Goal: Find specific page/section: Locate a particular part of the current website

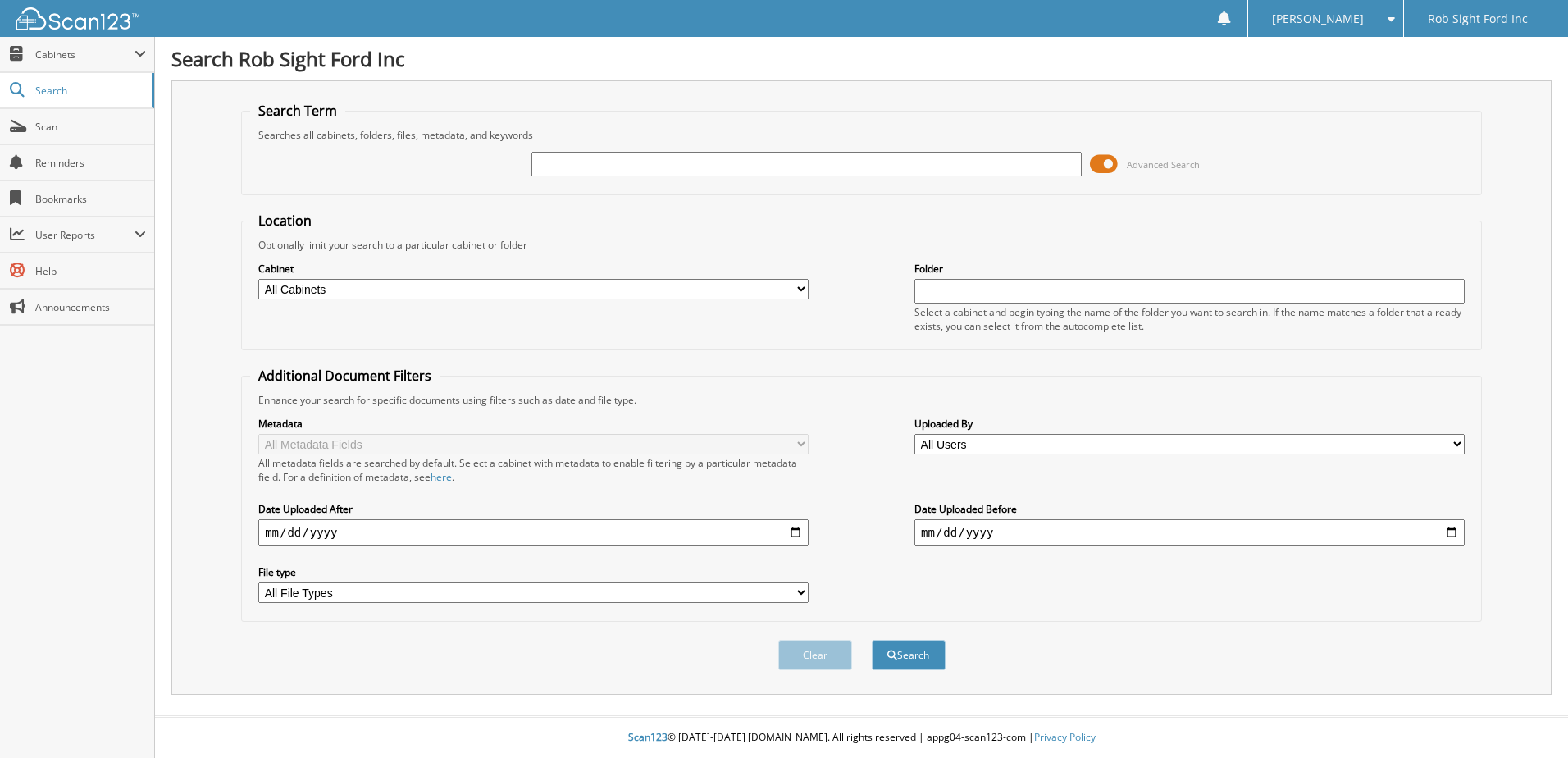
click at [1151, 160] on span "Advanced Search" at bounding box center [1164, 164] width 73 height 13
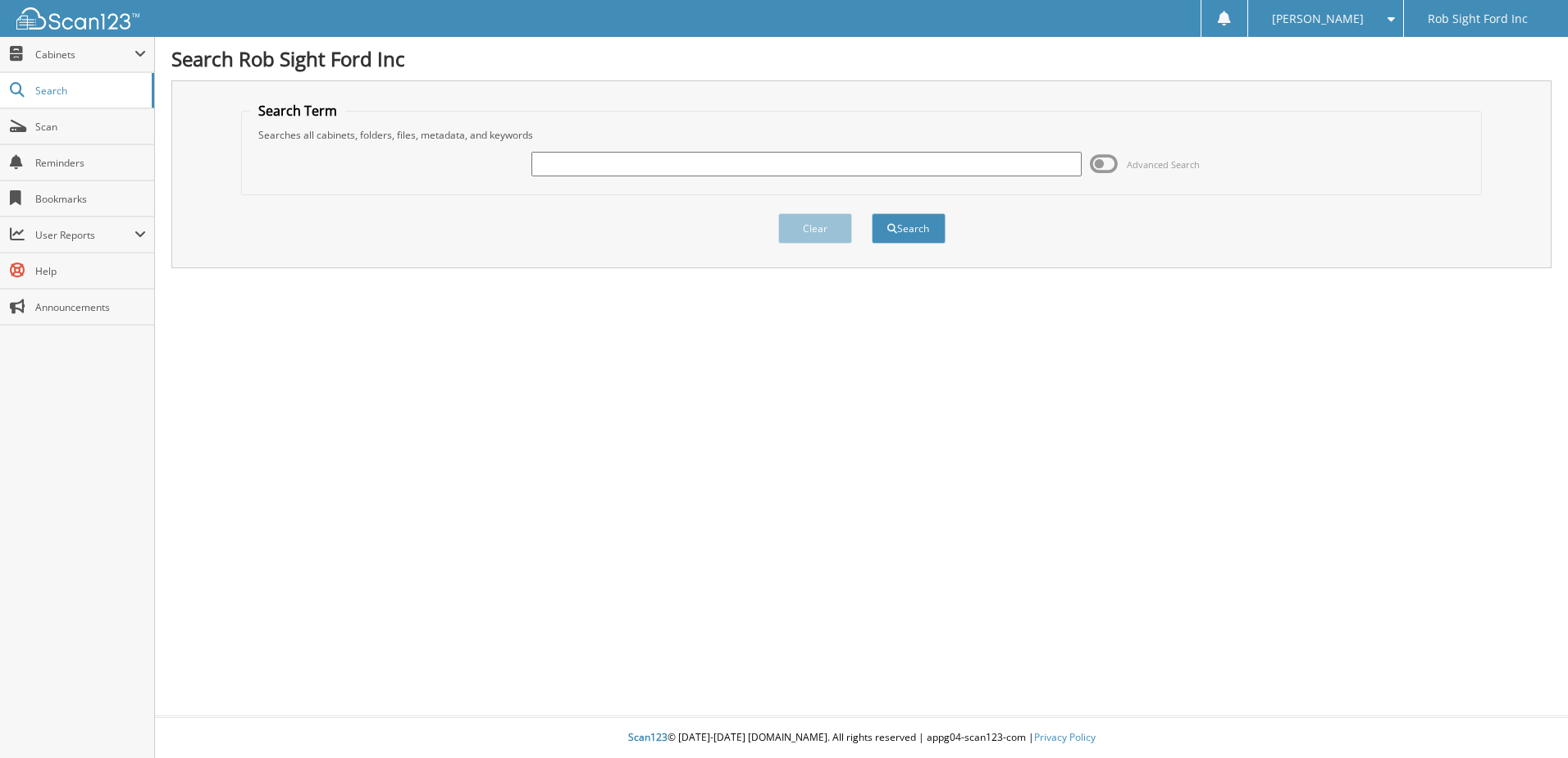
paste input "9773935A"
type input "9773935A"
click at [915, 230] on button "Search" at bounding box center [909, 228] width 73 height 30
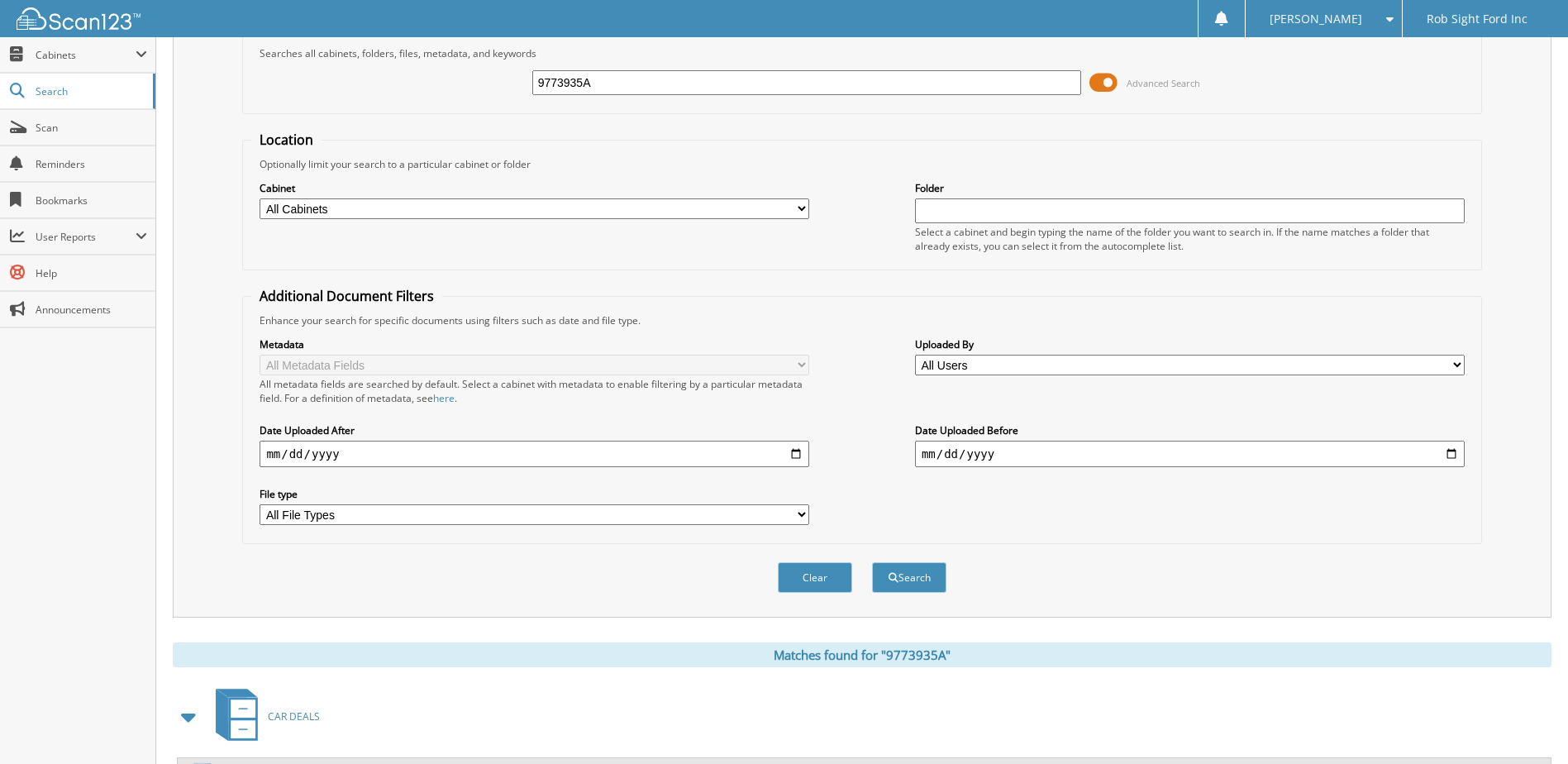
scroll to position [331, 0]
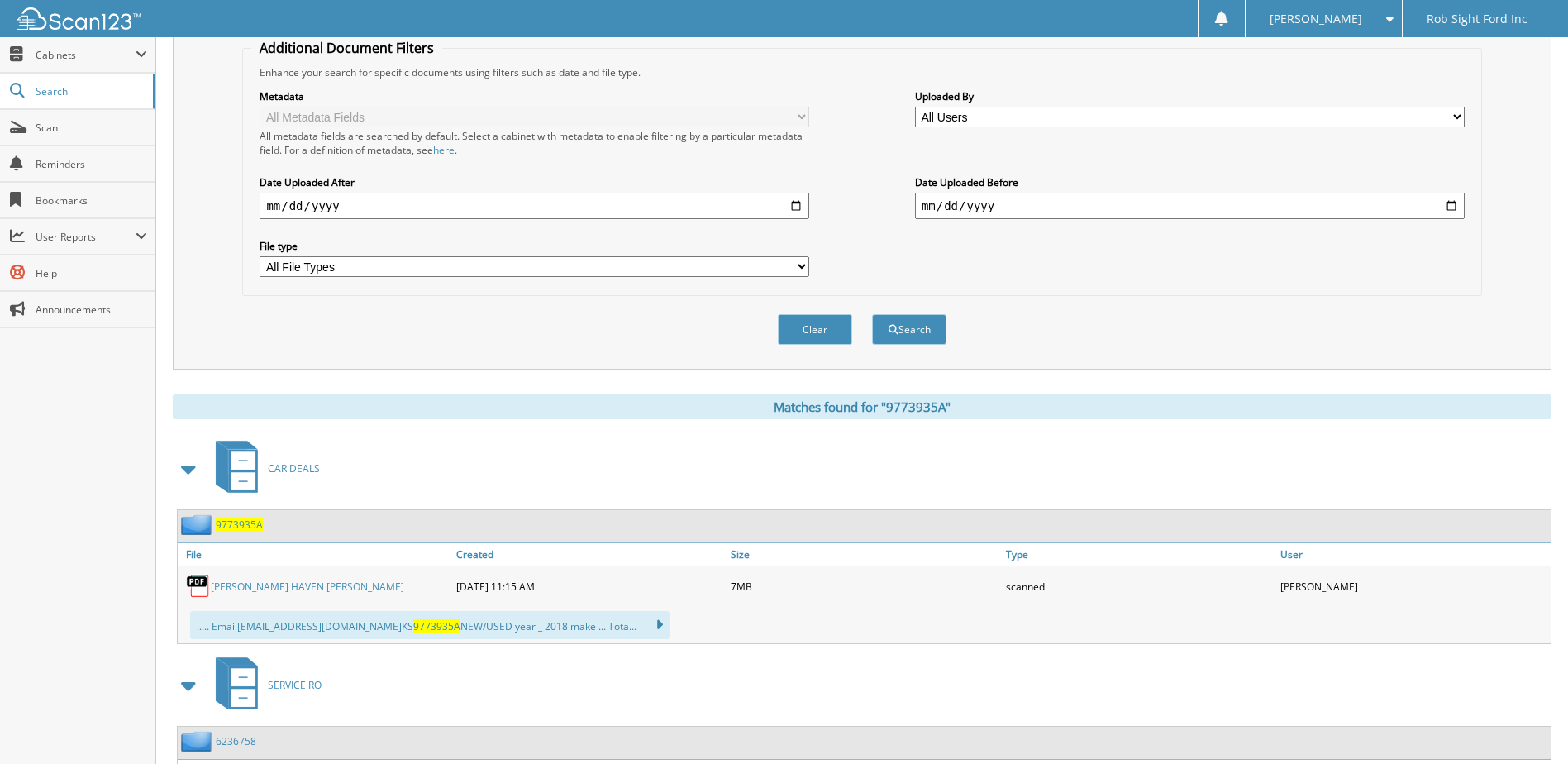
click at [319, 583] on link "DANIEL LAWRENCE HAVEN LINDSAY M HAVEN" at bounding box center [308, 586] width 194 height 14
click at [1388, 23] on span at bounding box center [1385, 19] width 16 height 12
click at [1330, 85] on link "Logout" at bounding box center [1323, 81] width 156 height 29
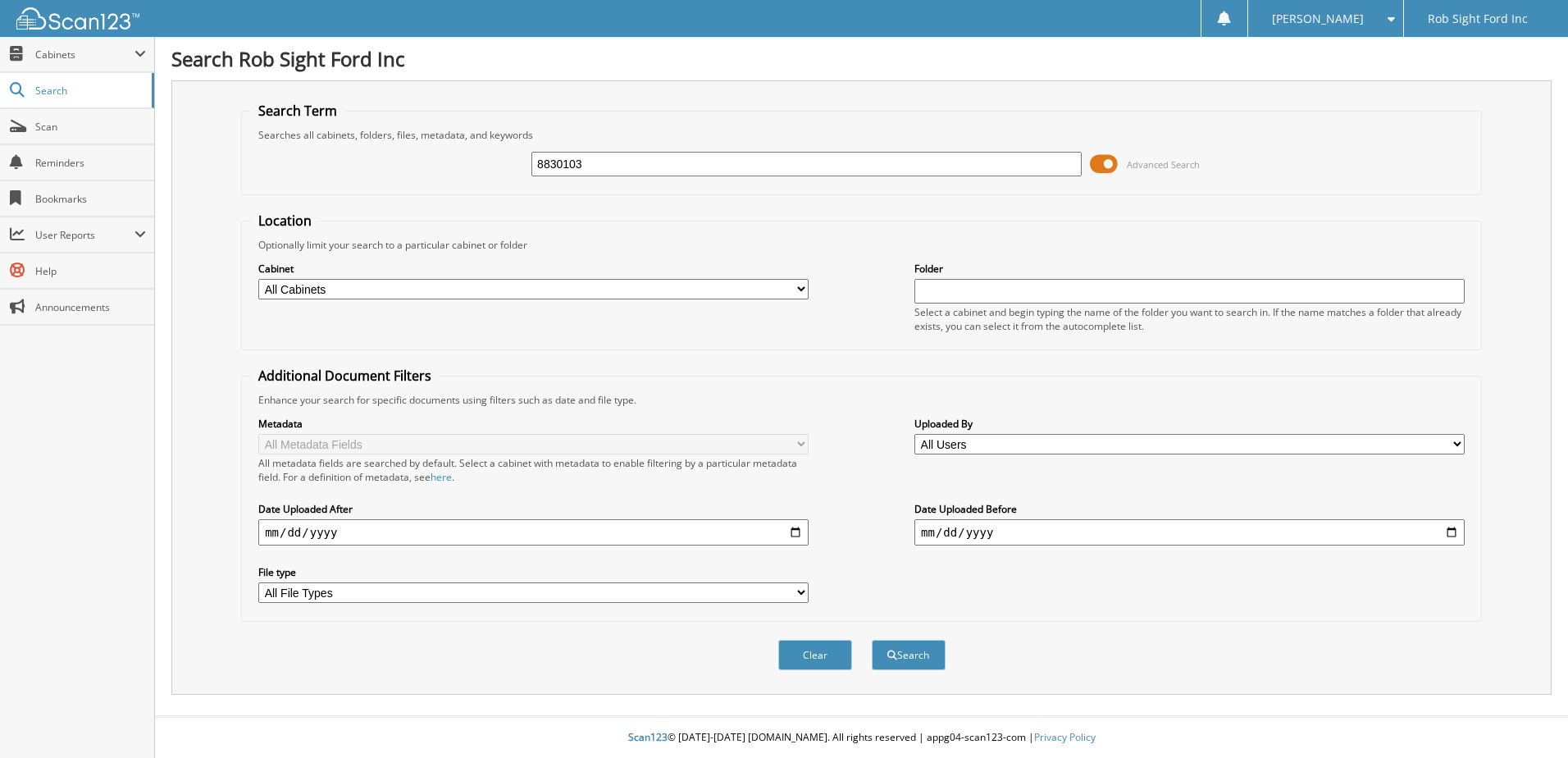
type input "8830103"
click at [872, 639] on button "Search" at bounding box center [909, 654] width 73 height 30
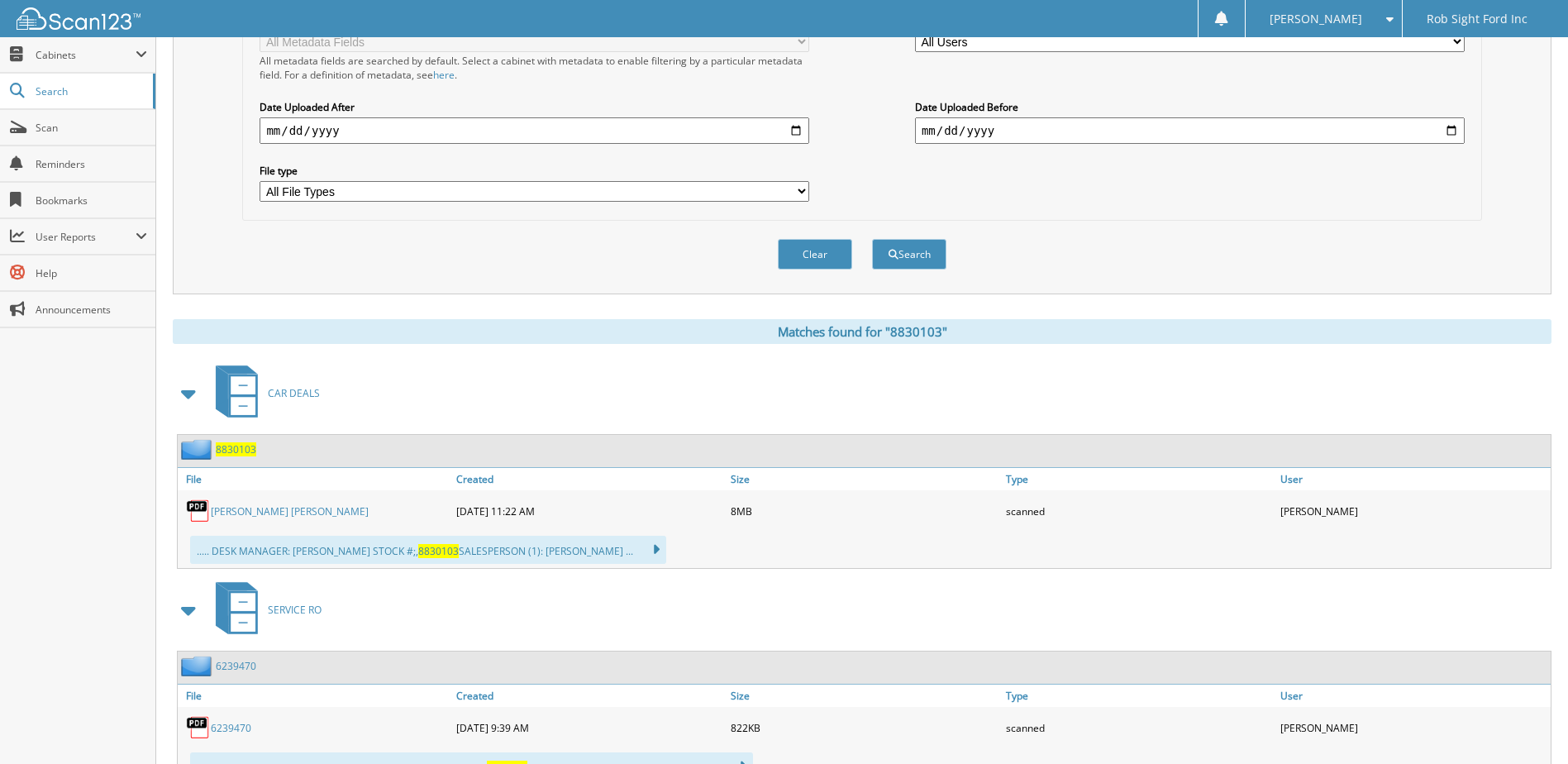
scroll to position [495, 0]
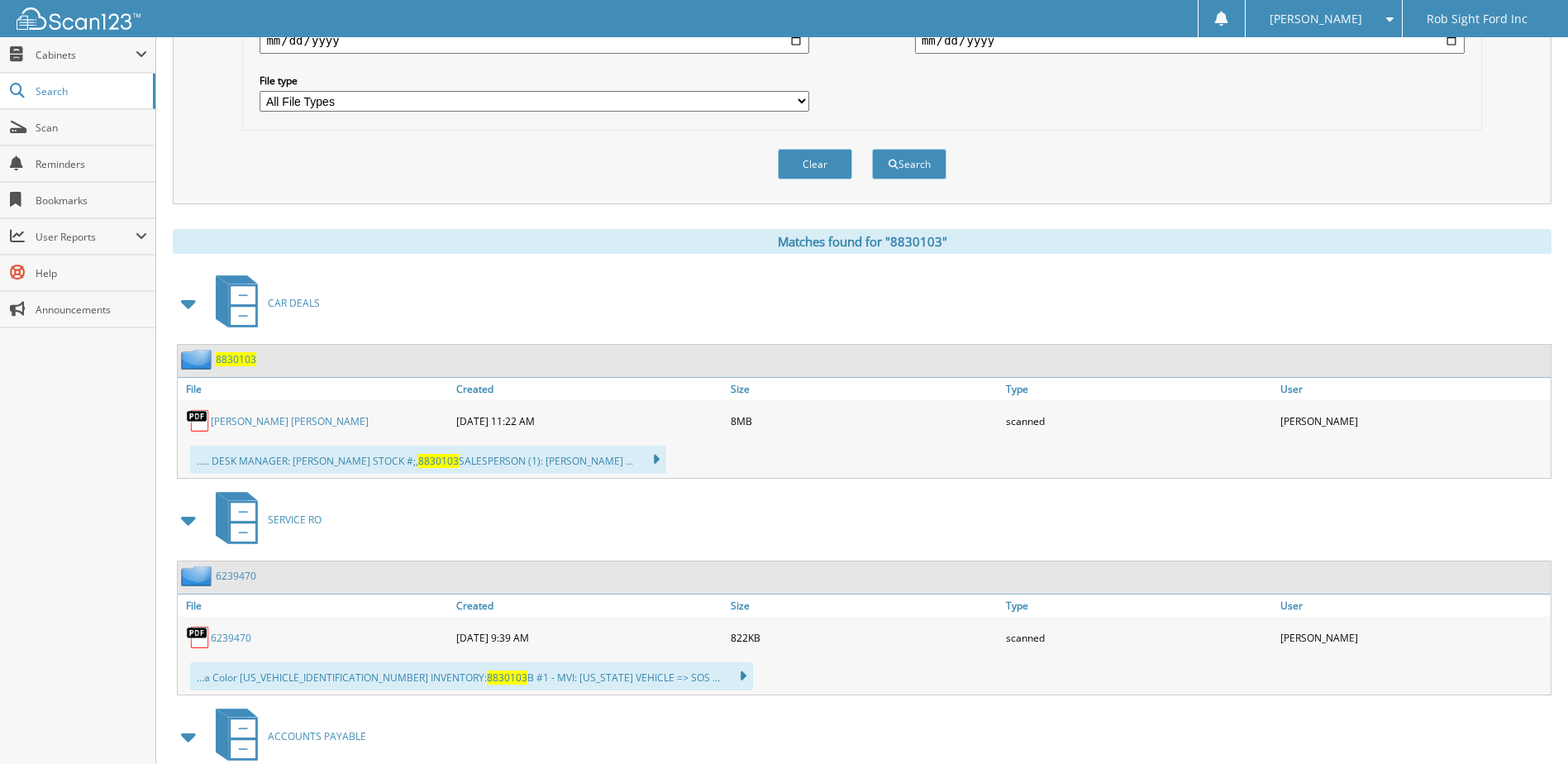
click at [287, 417] on link "DEBRA HALLMARK ERIC HALLMARK" at bounding box center [290, 420] width 158 height 14
click at [1391, 25] on div "[PERSON_NAME]" at bounding box center [1323, 18] width 139 height 37
click at [1343, 82] on link "Logout" at bounding box center [1323, 81] width 156 height 29
